Goal: Transaction & Acquisition: Purchase product/service

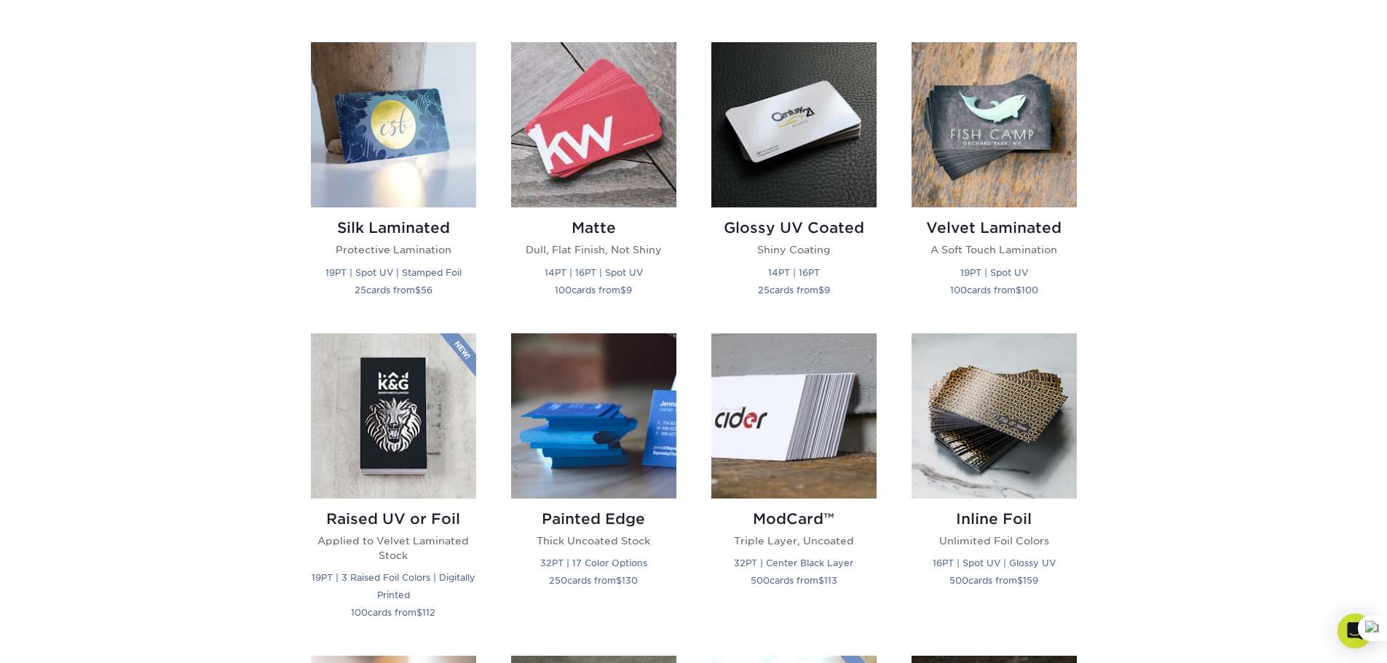
scroll to position [693, 0]
click at [584, 277] on small "14PT | 16PT | Spot UV" at bounding box center [594, 273] width 98 height 11
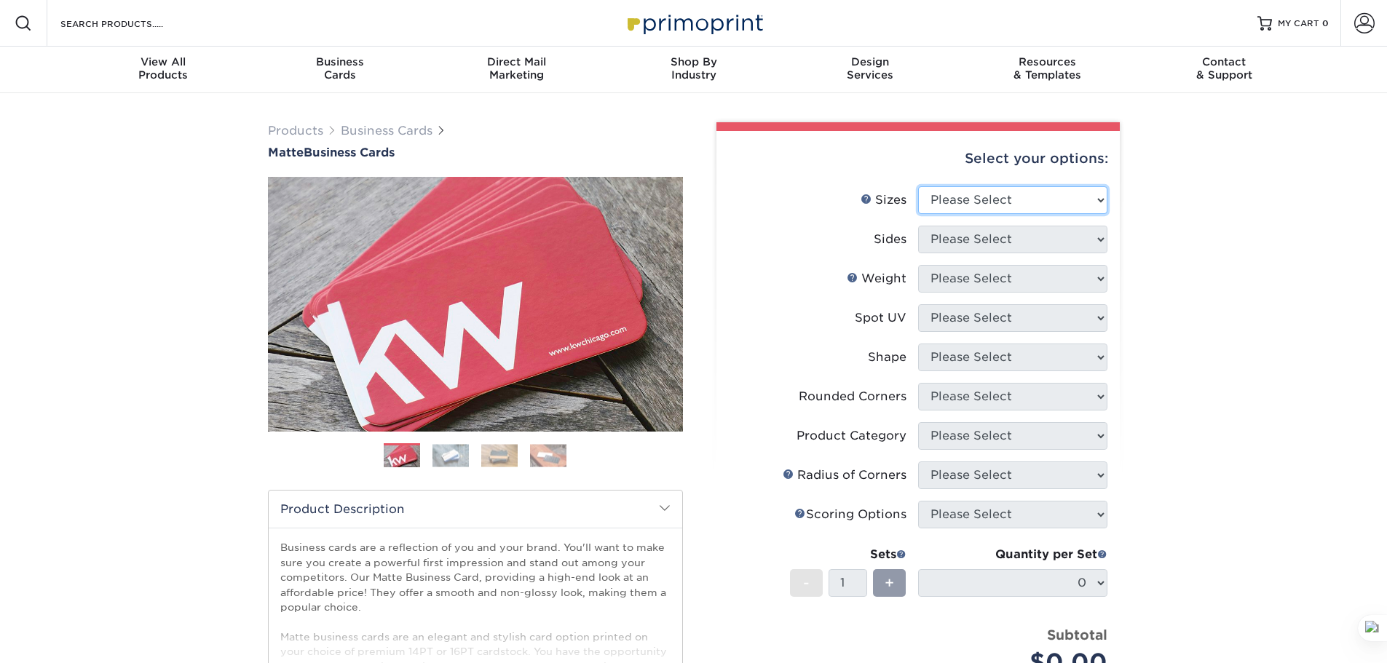
click at [1039, 197] on select "Please Select 1.5" x 3.5" - Mini 1.75" x 3.5" - Mini 2" x 2" - Square 2" x 3" -…" at bounding box center [1012, 200] width 189 height 28
select select "2.00x3.50"
click at [918, 186] on select "Please Select 1.5" x 3.5" - Mini 1.75" x 3.5" - Mini 2" x 2" - Square 2" x 3" -…" at bounding box center [1012, 200] width 189 height 28
click at [1058, 240] on select "Please Select Print Both Sides Print Front Only" at bounding box center [1012, 240] width 189 height 28
select select "13abbda7-1d64-4f25-8bb2-c179b224825d"
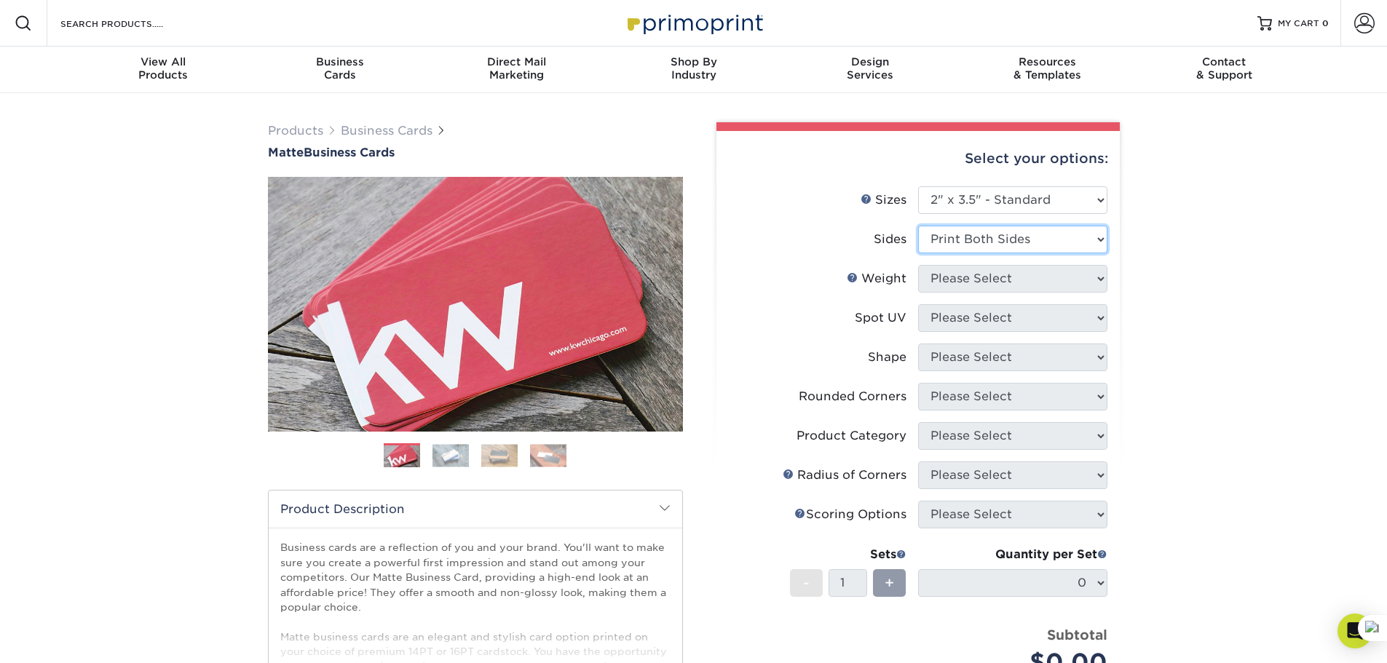
click at [918, 226] on select "Please Select Print Both Sides Print Front Only" at bounding box center [1012, 240] width 189 height 28
click at [1058, 278] on select "Please Select 16PT 14PT" at bounding box center [1012, 279] width 189 height 28
select select "16PT"
click at [918, 265] on select "Please Select 16PT 14PT" at bounding box center [1012, 279] width 189 height 28
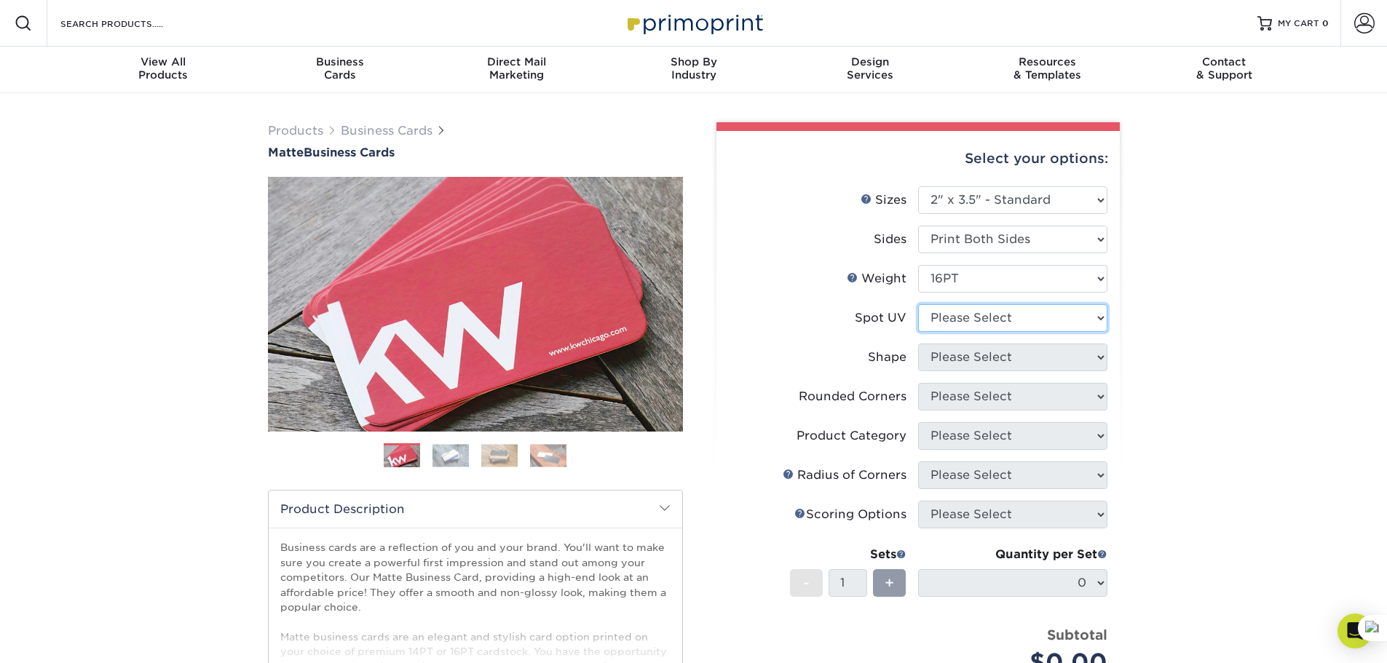
click at [1045, 316] on select "Please Select No Spot UV Front and Back (Both Sides) Front Only Back Only" at bounding box center [1012, 318] width 189 height 28
select select "0"
click at [918, 304] on select "Please Select No Spot UV Front and Back (Both Sides) Front Only Back Only" at bounding box center [1012, 318] width 189 height 28
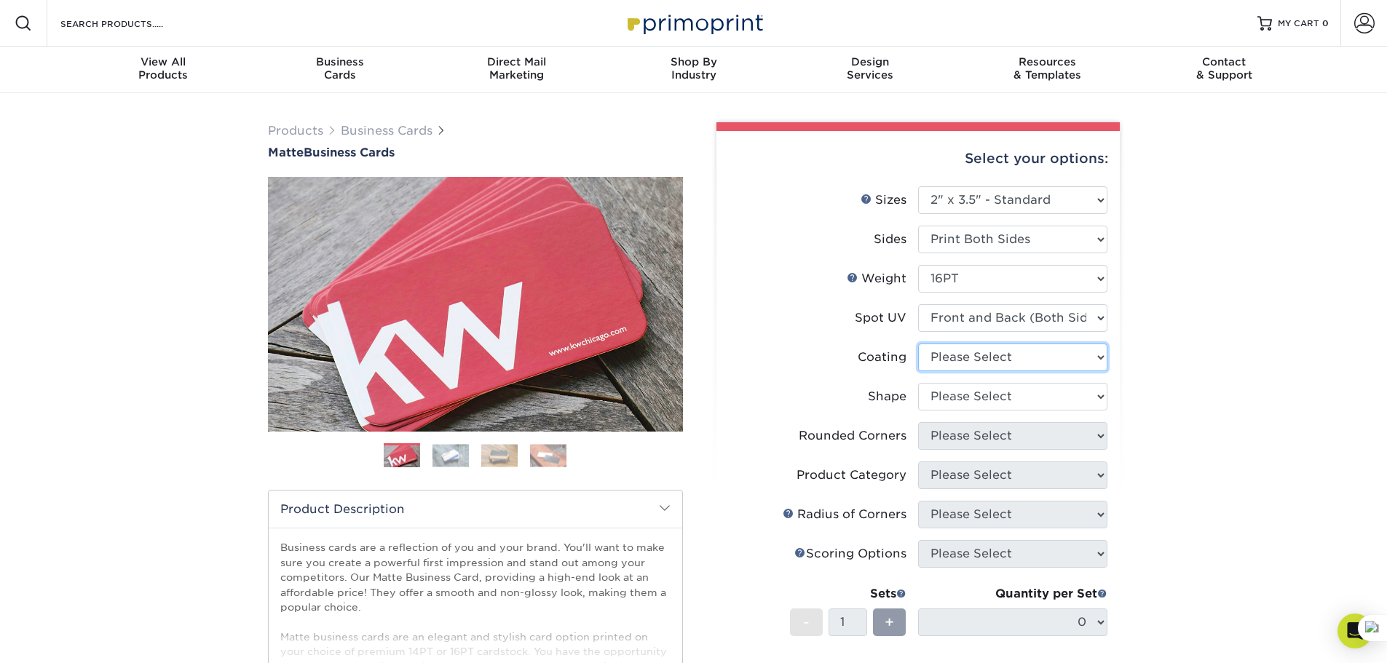
click at [1040, 358] on select at bounding box center [1012, 358] width 189 height 28
select select "121bb7b5-3b4d-429f-bd8d-bbf80e953313"
click at [918, 344] on select at bounding box center [1012, 358] width 189 height 28
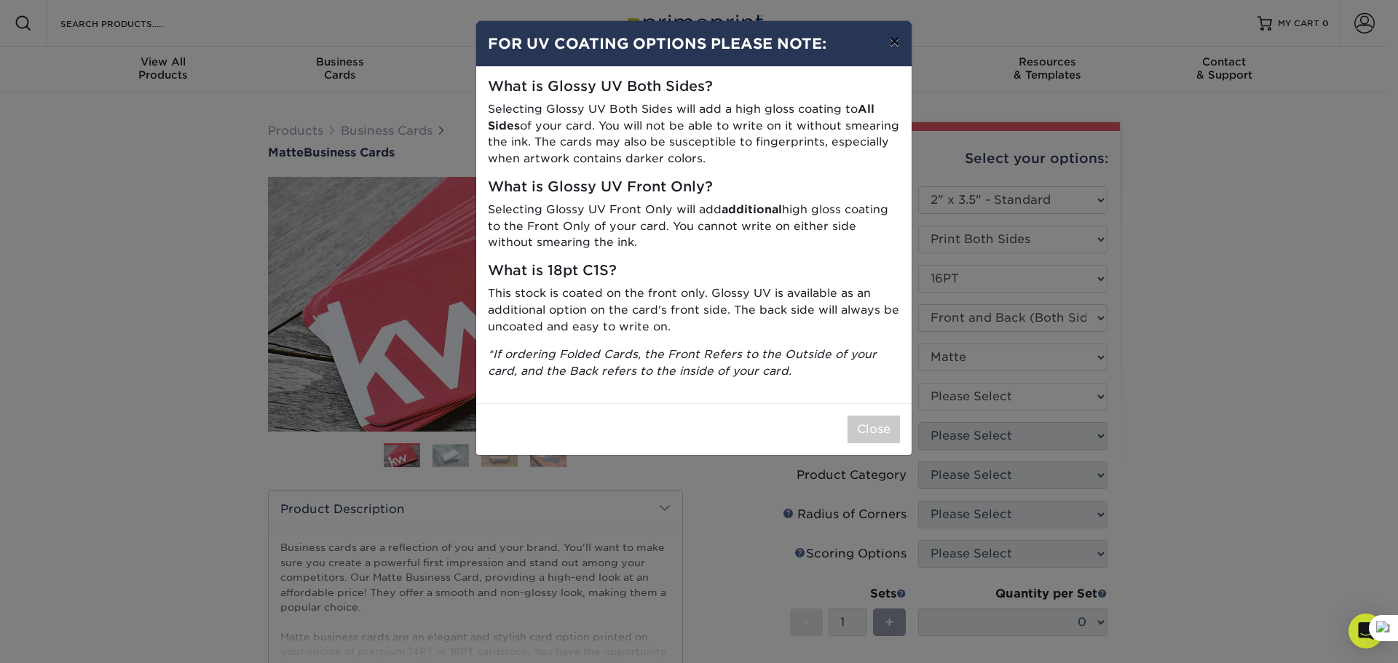
click at [894, 43] on button "×" at bounding box center [893, 41] width 33 height 41
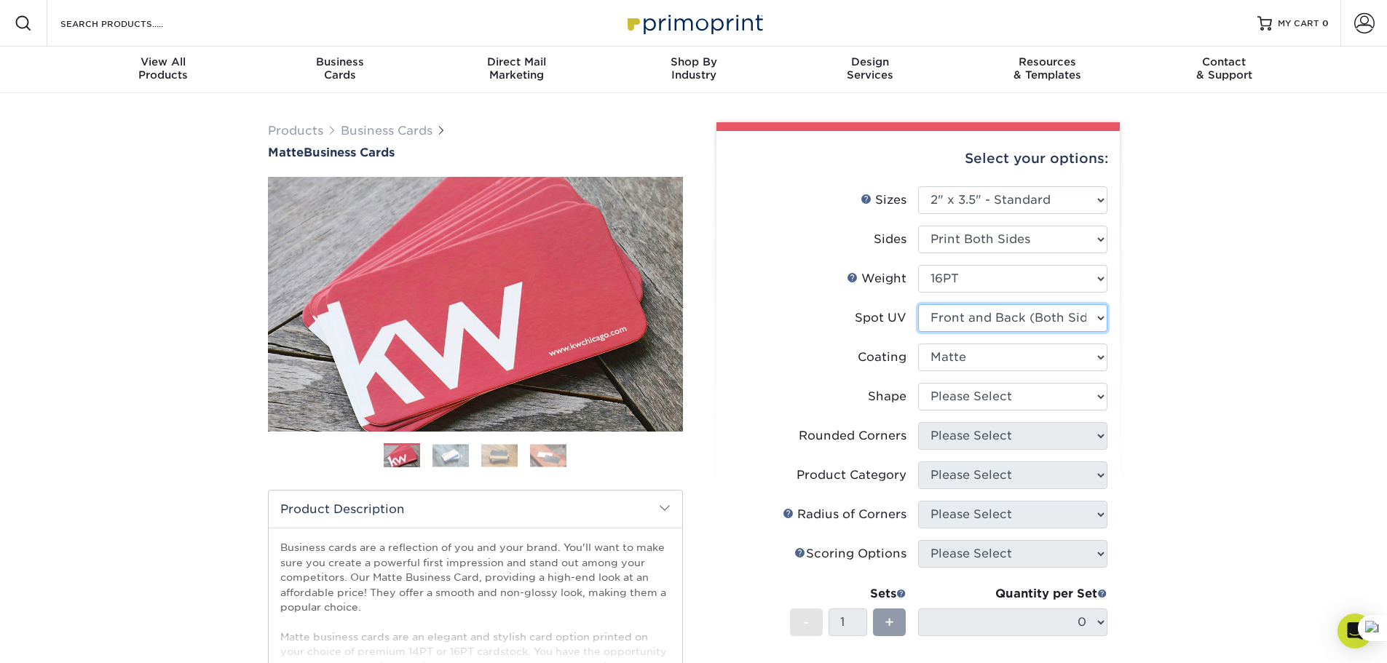
click at [1041, 320] on select "Please Select No Spot UV Front and Back (Both Sides) Front Only Back Only" at bounding box center [1012, 318] width 189 height 28
select select "1"
click at [918, 304] on select "Please Select No Spot UV Front and Back (Both Sides) Front Only Back Only" at bounding box center [1012, 318] width 189 height 28
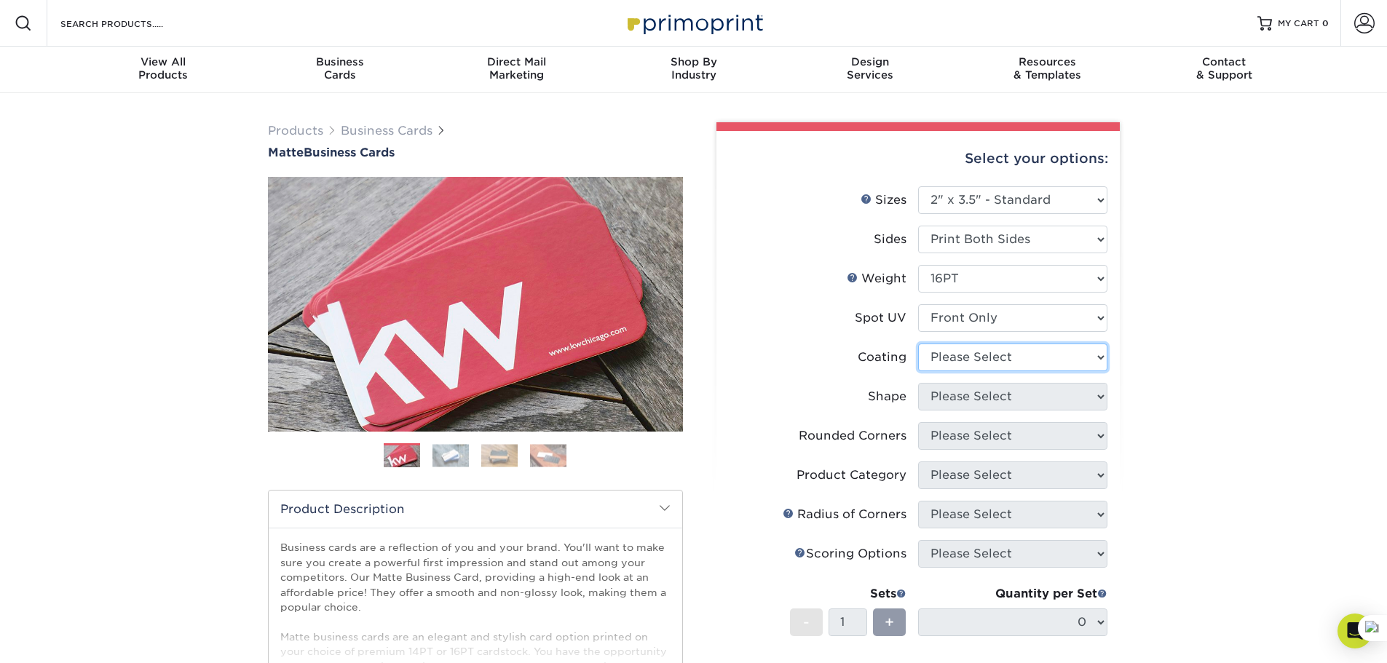
click at [1053, 360] on select at bounding box center [1012, 358] width 189 height 28
select select "121bb7b5-3b4d-429f-bd8d-bbf80e953313"
click at [918, 344] on select at bounding box center [1012, 358] width 189 height 28
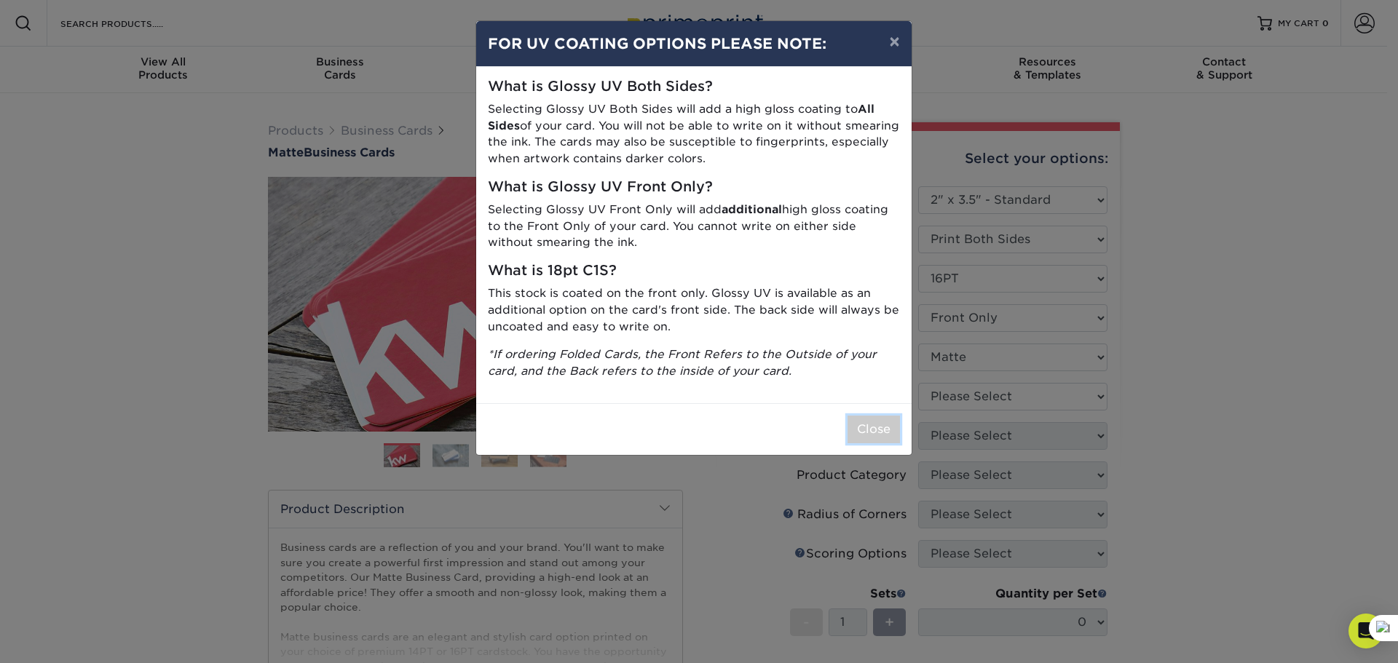
click at [876, 427] on button "Close" at bounding box center [873, 430] width 52 height 28
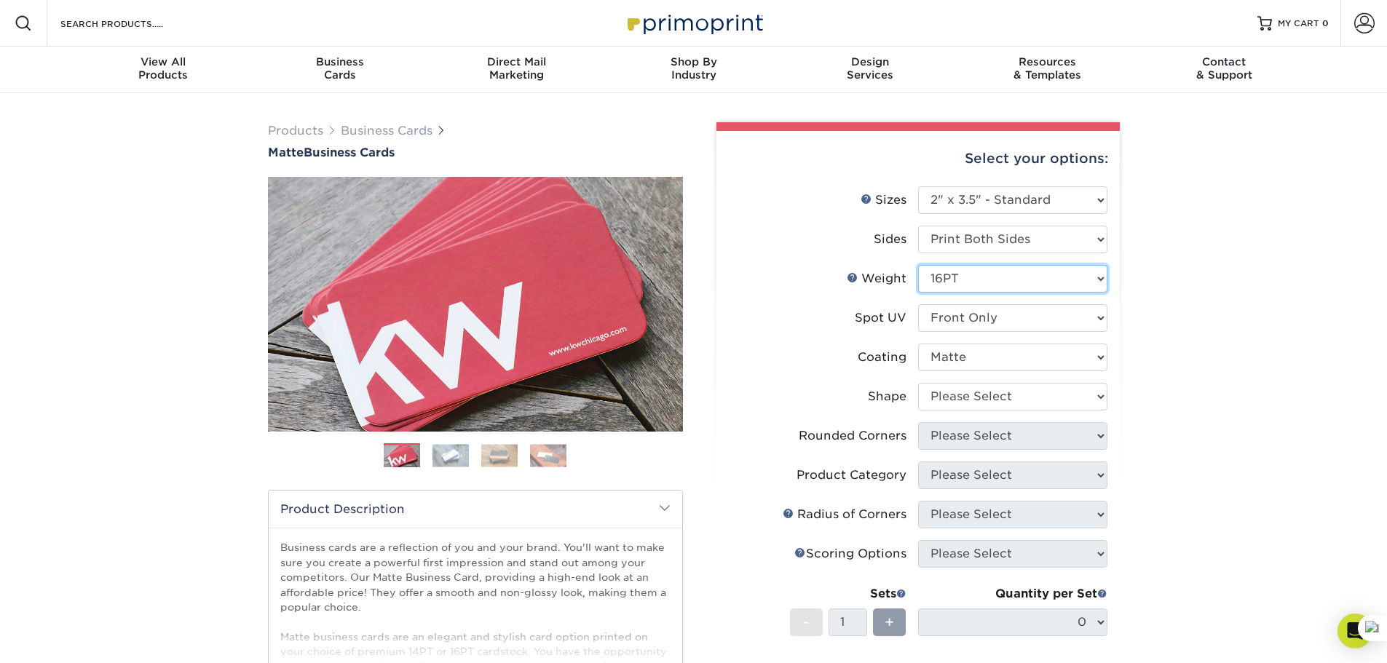
click at [1015, 282] on select "Please Select 16PT 14PT" at bounding box center [1012, 279] width 189 height 28
click at [1016, 282] on select "Please Select 16PT 14PT" at bounding box center [1012, 279] width 189 height 28
click at [1041, 391] on select "Please Select Standard" at bounding box center [1012, 397] width 189 height 28
select select "standard"
click at [918, 383] on select "Please Select Standard" at bounding box center [1012, 397] width 189 height 28
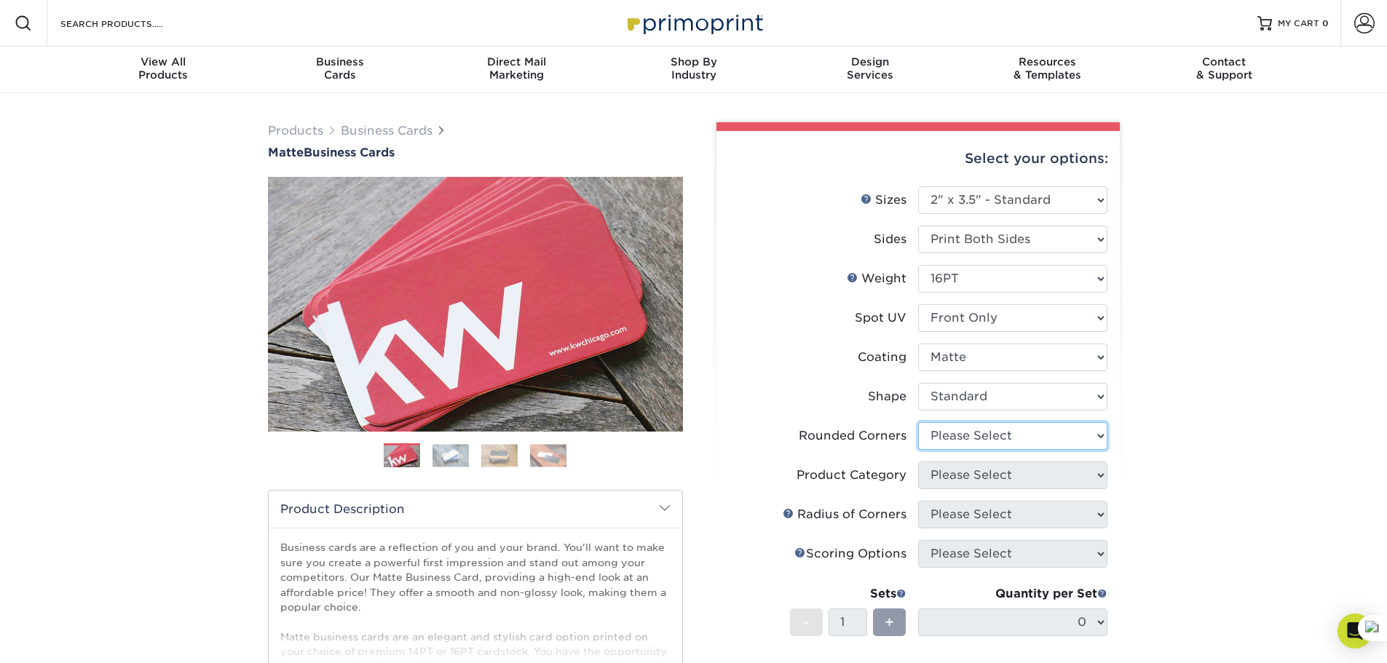
click at [1029, 437] on select "Please Select Yes - Round 2 Corners Yes - Round 4 Corners No" at bounding box center [1012, 436] width 189 height 28
select select "7672df9e-0e0a-464d-8e1f-920c575e4da3"
click at [918, 422] on select "Please Select Yes - Round 2 Corners Yes - Round 4 Corners No" at bounding box center [1012, 436] width 189 height 28
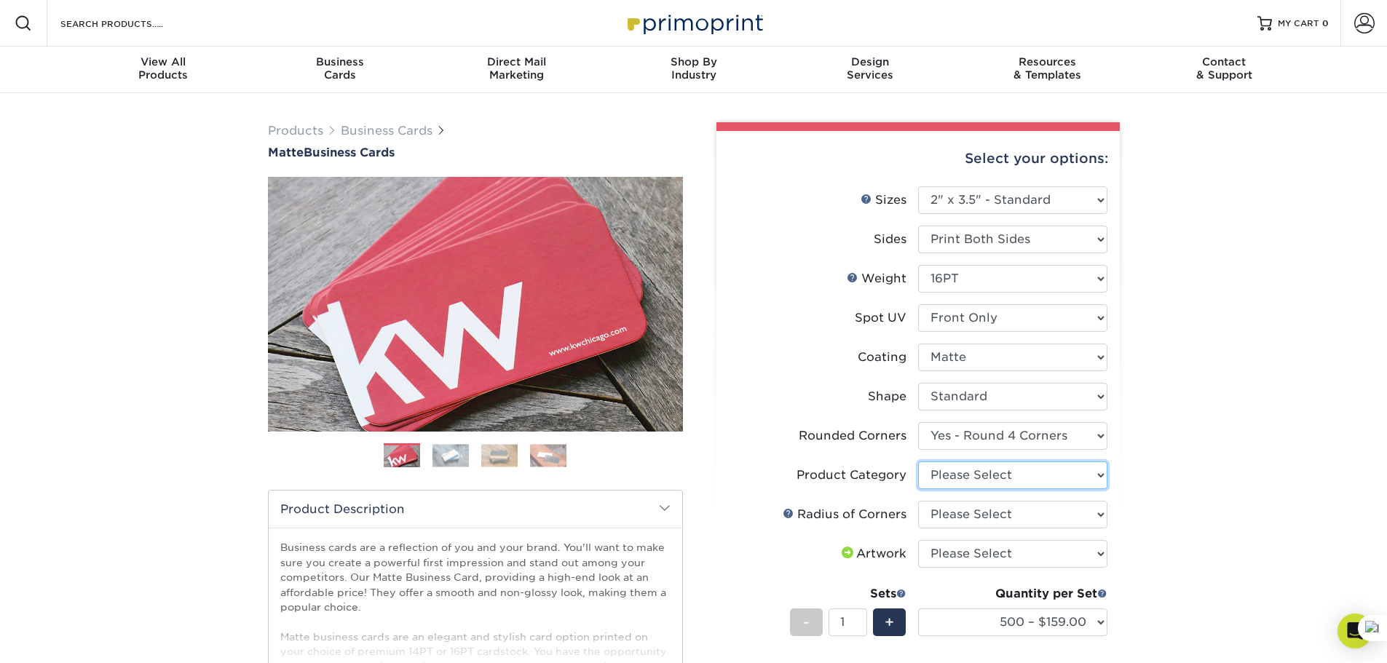
click at [1074, 471] on select "Please Select Business Cards" at bounding box center [1012, 476] width 189 height 28
select select "3b5148f1-0588-4f88-a218-97bcfdce65c1"
click at [918, 462] on select "Please Select Business Cards" at bounding box center [1012, 476] width 189 height 28
click at [1065, 512] on select "Please Select Rounded 1/8" Rounded 1/4"" at bounding box center [1012, 515] width 189 height 28
select select "589680c7-ee9a-431b-9d12-d7aeb1386a97"
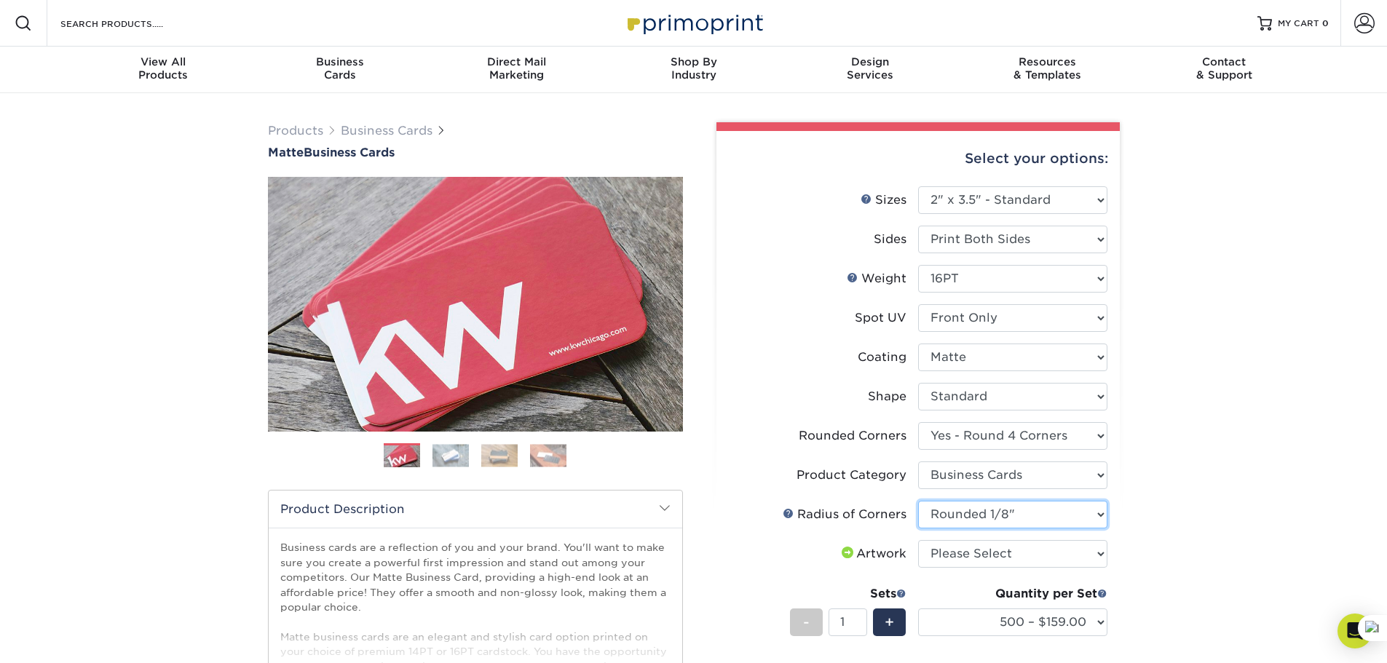
click at [918, 501] on select "Please Select Rounded 1/8" Rounded 1/4"" at bounding box center [1012, 515] width 189 height 28
click at [1075, 547] on select "Please Select I will upload files I need a design - $100" at bounding box center [1012, 554] width 189 height 28
select select "upload"
click at [918, 540] on select "Please Select I will upload files I need a design - $100" at bounding box center [1012, 554] width 189 height 28
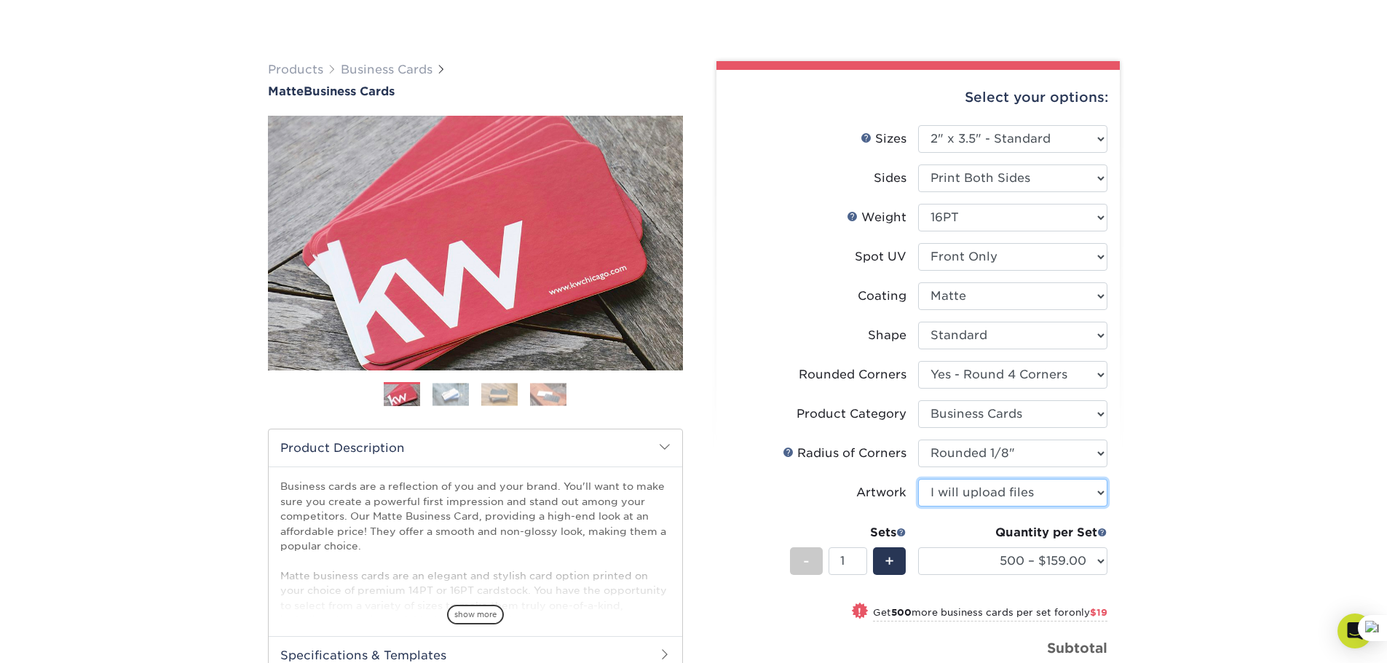
scroll to position [146, 0]
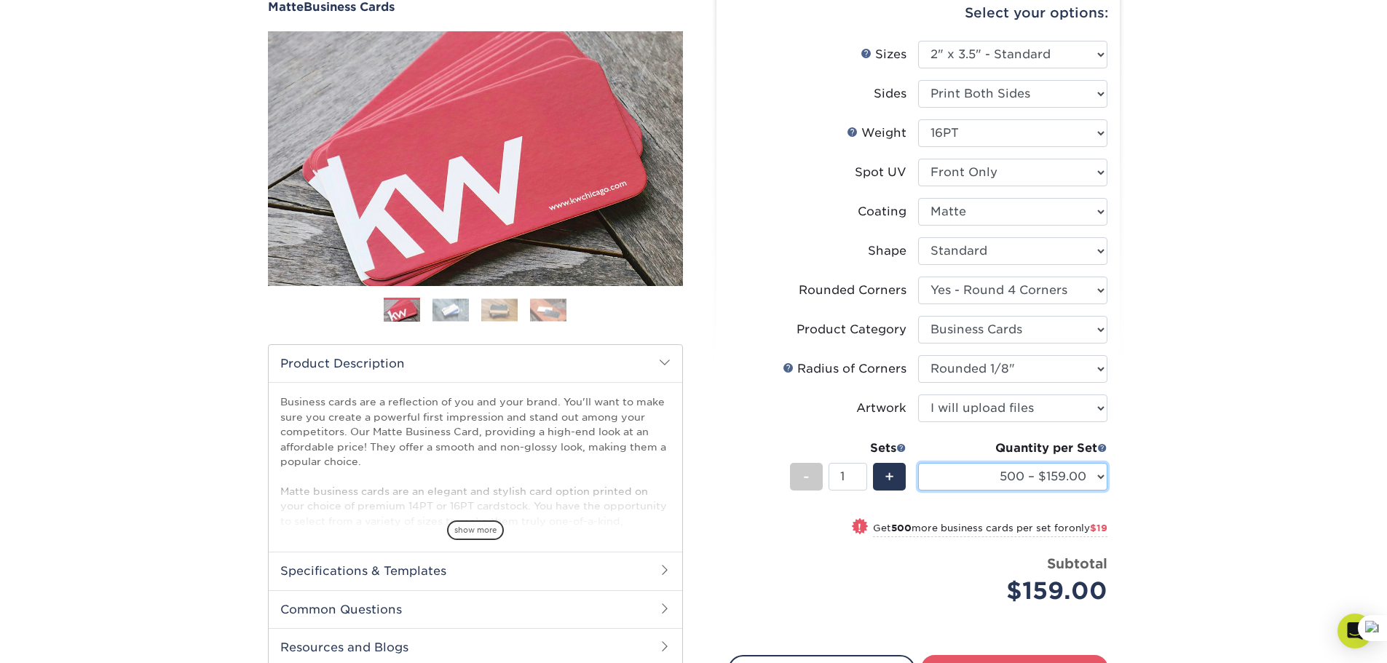
click at [1093, 480] on select "500 – $159.00 1000 – $178.00 2500 – $346.00 5000 – $455.00 10000 – $964.00 1500…" at bounding box center [1012, 477] width 189 height 28
click at [1173, 488] on div "Products Business Cards Matte Business Cards Previous Next 100 $ 9" at bounding box center [693, 386] width 1387 height 877
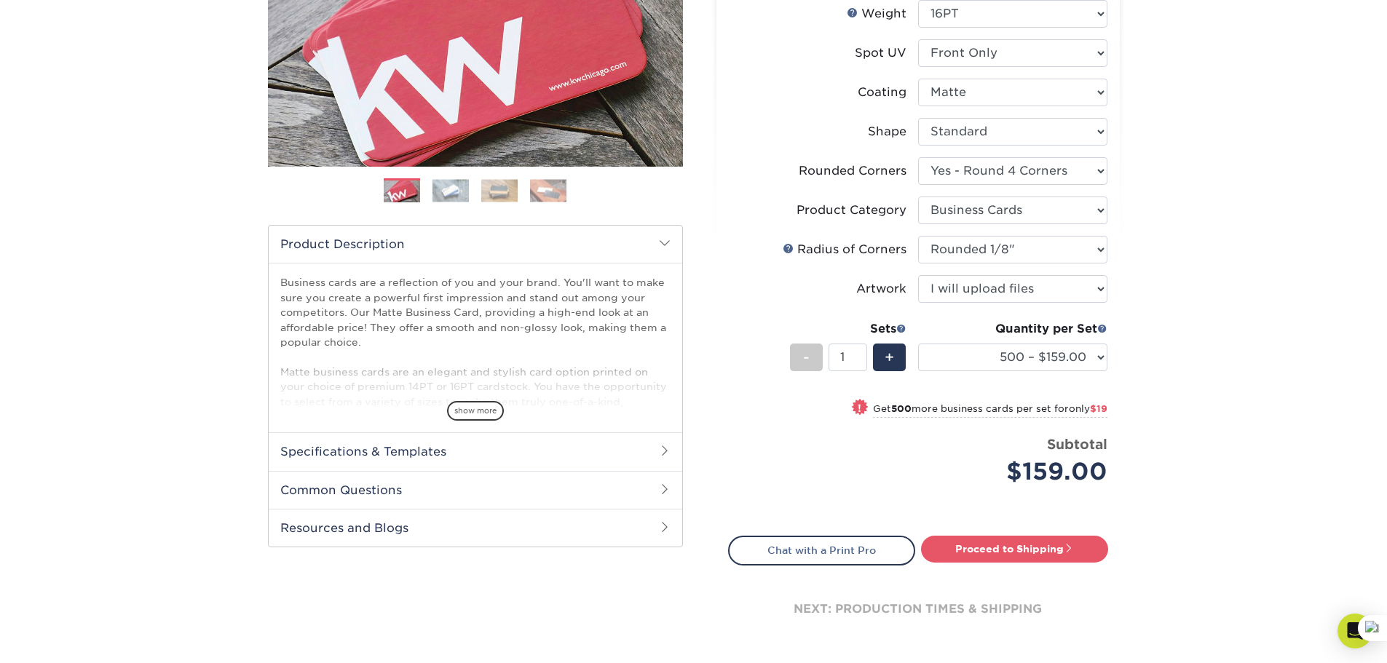
scroll to position [218, 0]
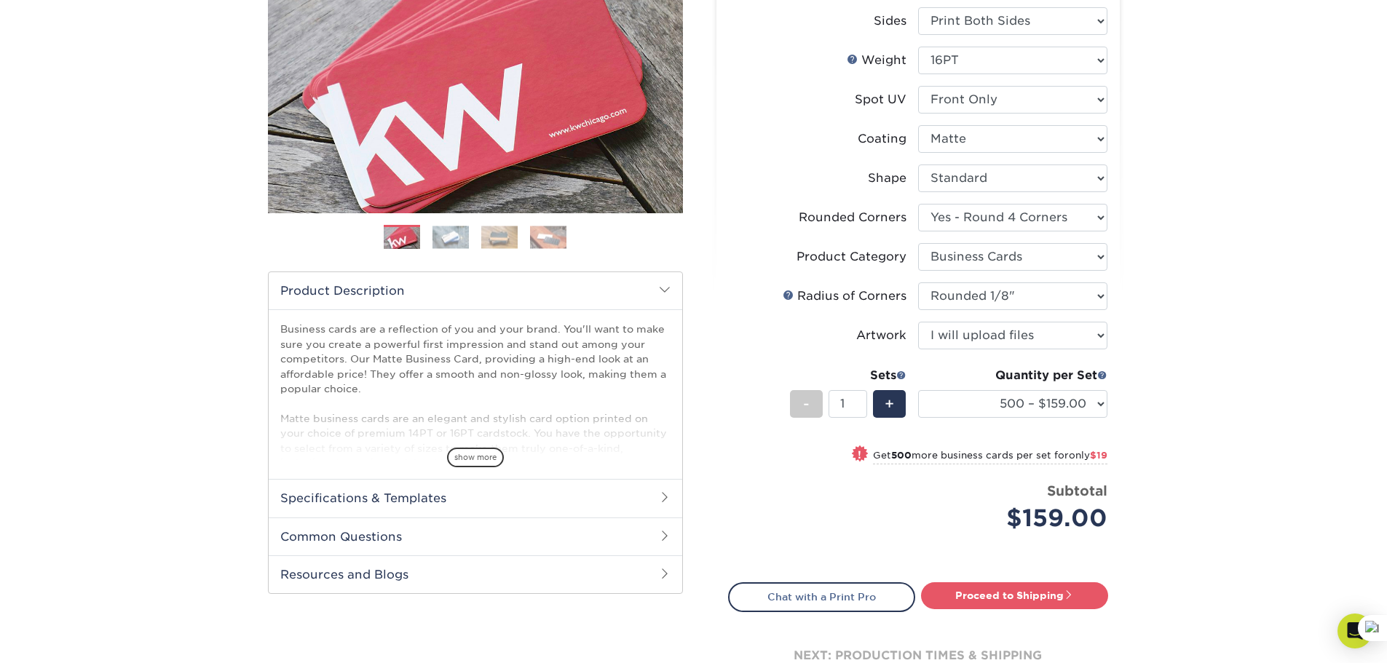
click at [488, 499] on h2 "Specifications & Templates" at bounding box center [475, 498] width 413 height 38
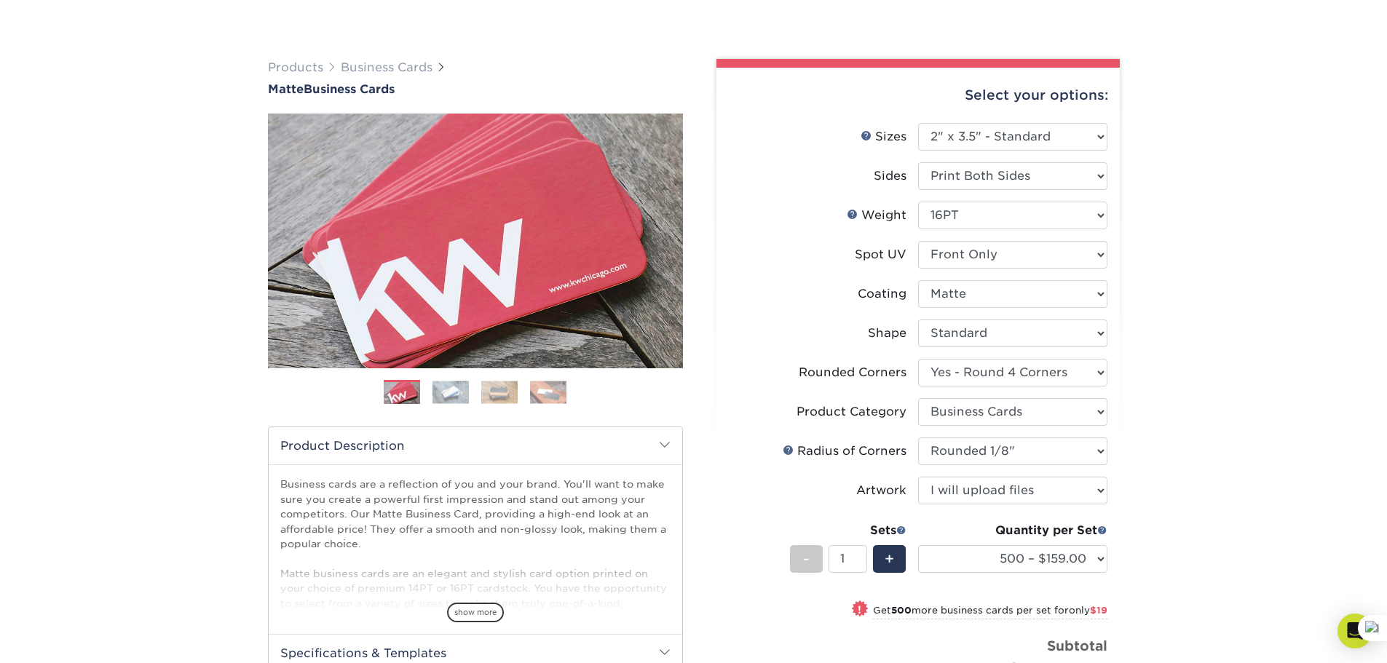
scroll to position [146, 0]
